Goal: Task Accomplishment & Management: Use online tool/utility

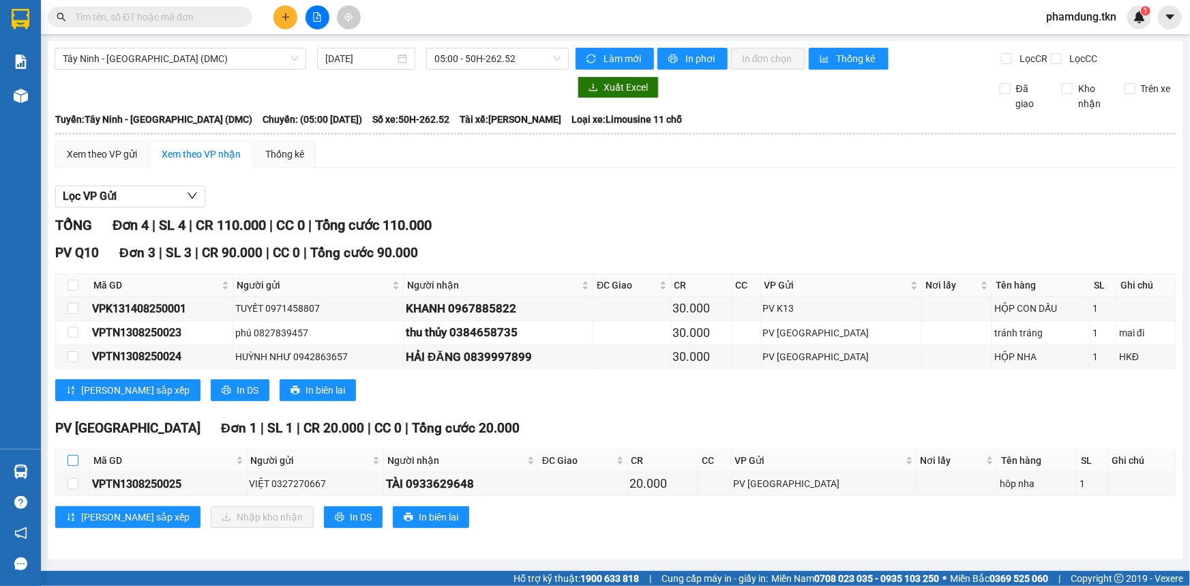
click at [74, 455] on input "checkbox" at bounding box center [72, 460] width 11 height 11
checkbox input "true"
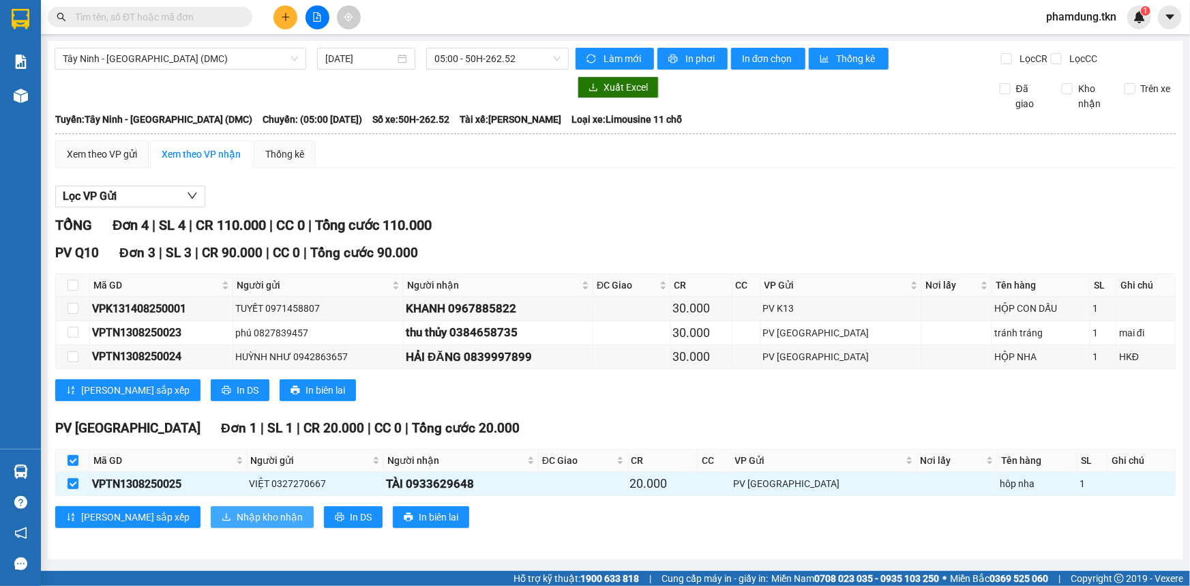
click at [237, 509] on span "Nhập kho nhận" at bounding box center [270, 516] width 66 height 15
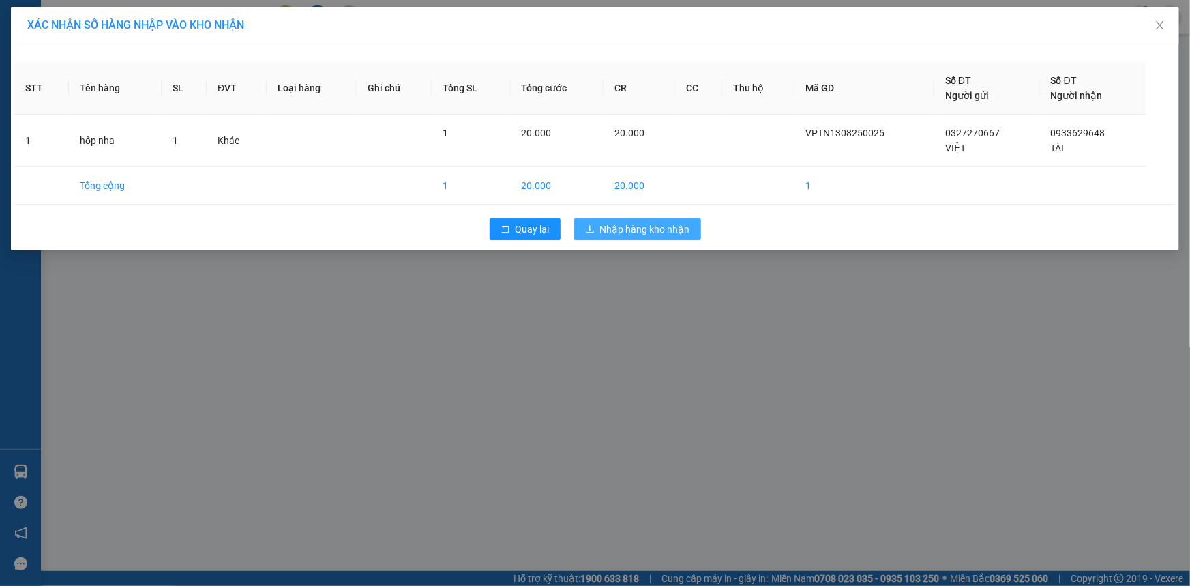
click at [643, 225] on span "Nhập hàng kho nhận" at bounding box center [645, 229] width 90 height 15
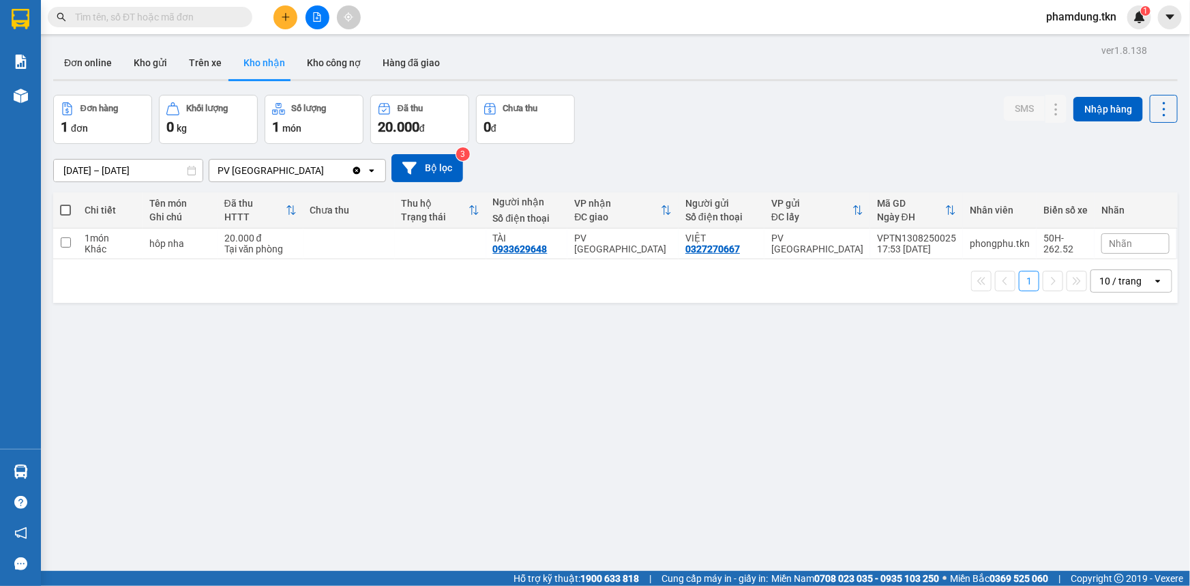
click at [68, 206] on span at bounding box center [65, 210] width 11 height 11
click at [65, 203] on input "checkbox" at bounding box center [65, 203] width 0 height 0
checkbox input "true"
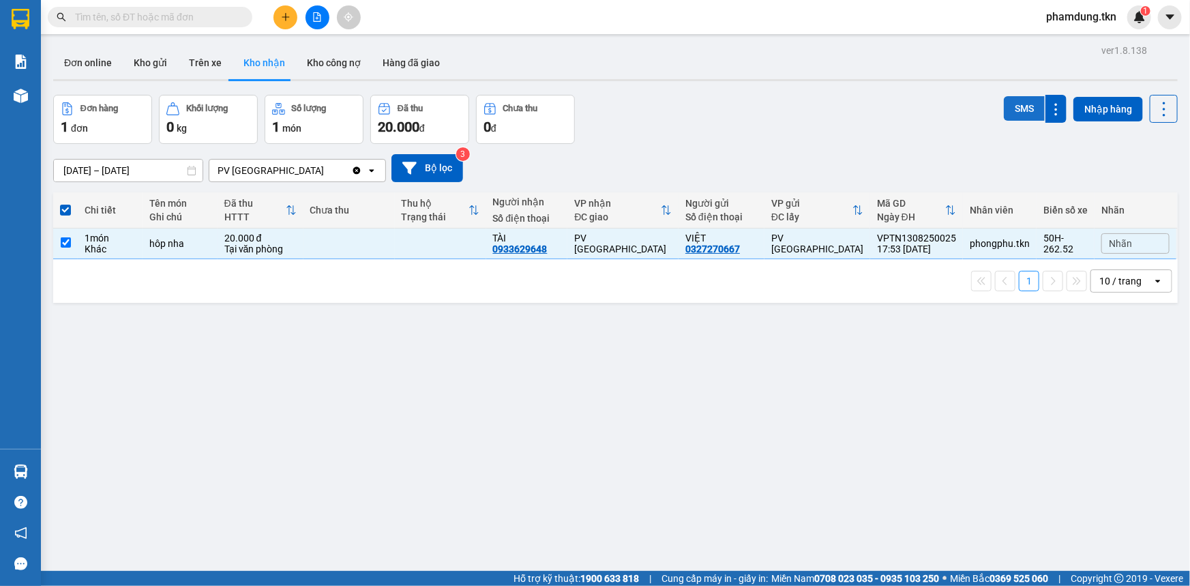
click at [1011, 108] on button "SMS" at bounding box center [1024, 108] width 41 height 25
